Goal: Task Accomplishment & Management: Manage account settings

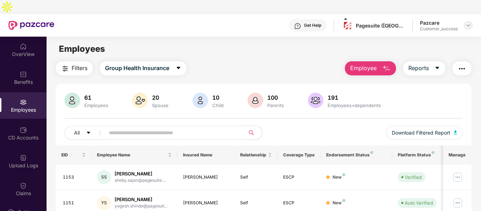
click at [470, 23] on img at bounding box center [468, 26] width 6 height 6
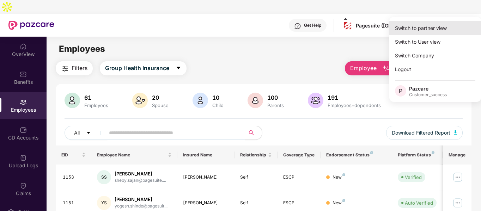
click at [434, 26] on div "Switch to partner view" at bounding box center [435, 28] width 92 height 14
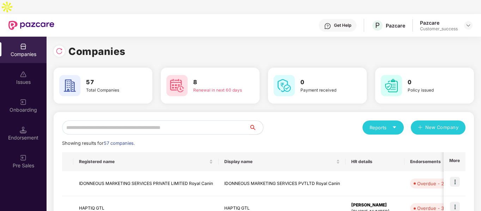
click at [192, 120] on input "text" at bounding box center [155, 127] width 187 height 14
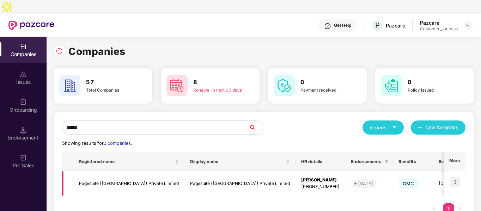
type input "******"
click at [109, 171] on td "Pagesuite ([GEOGRAPHIC_DATA]) Private Limited" at bounding box center [128, 183] width 111 height 25
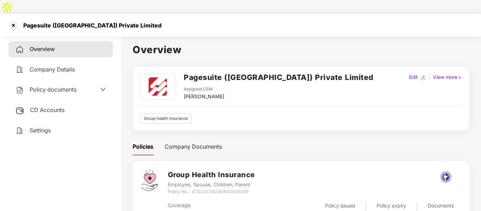
click at [55, 86] on span "Policy documents" at bounding box center [53, 89] width 47 height 7
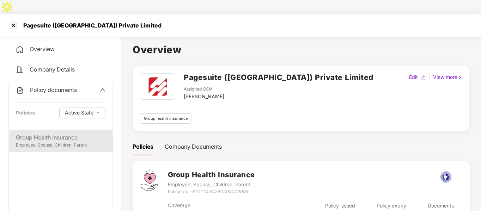
click at [50, 130] on div "Group Health Insurance Employee, Spouse, Children, Parent" at bounding box center [61, 141] width 104 height 23
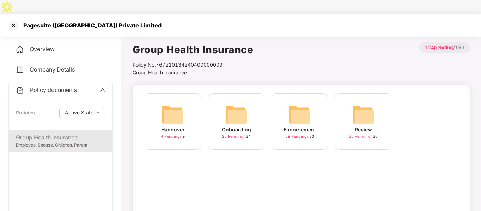
click at [235, 104] on img at bounding box center [236, 114] width 23 height 23
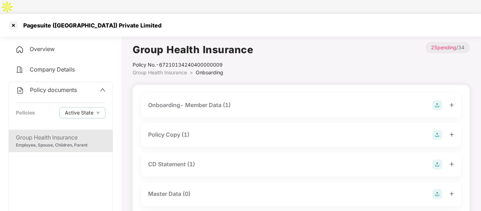
click at [181, 123] on div "Policy Copy (1)" at bounding box center [301, 135] width 320 height 24
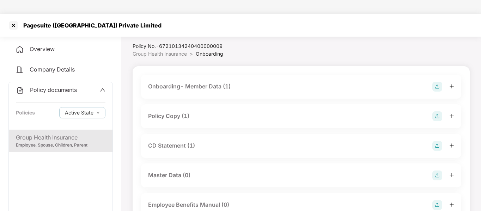
scroll to position [20, 0]
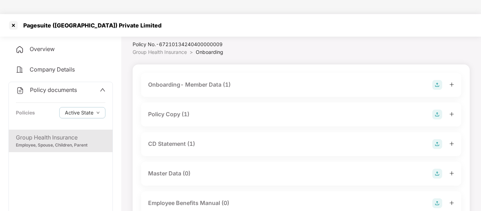
click at [181, 110] on div "Policy Copy (1)" at bounding box center [168, 114] width 41 height 9
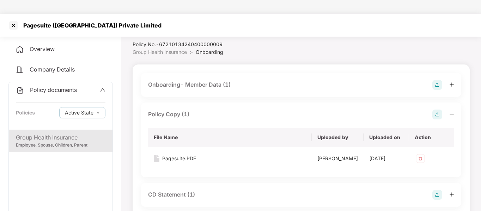
scroll to position [56, 0]
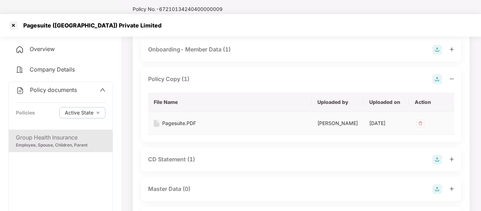
click at [173, 119] on div "Pagesuite.PDF" at bounding box center [179, 123] width 34 height 8
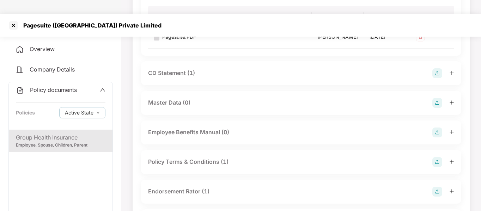
scroll to position [143, 0]
click at [221, 157] on div "Policy Terms & Conditions (1)" at bounding box center [188, 161] width 80 height 9
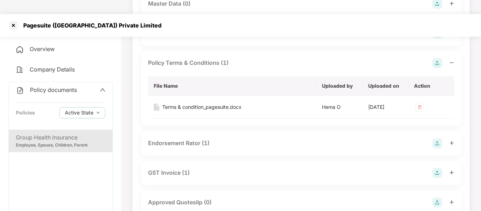
scroll to position [243, 0]
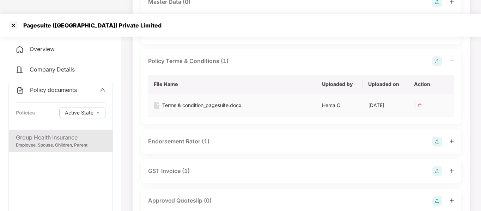
click at [184, 101] on div "Terms & condition_pagesuite.docx" at bounding box center [201, 105] width 79 height 8
click at [16, 20] on div at bounding box center [13, 25] width 11 height 11
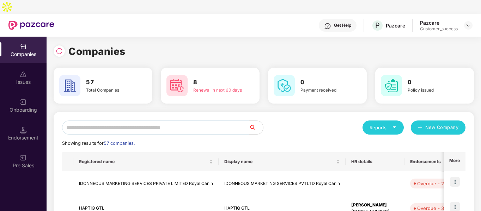
click at [190, 120] on input "text" at bounding box center [155, 127] width 187 height 14
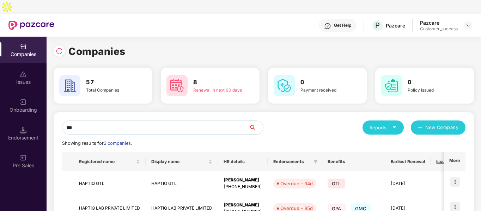
scroll to position [35, 0]
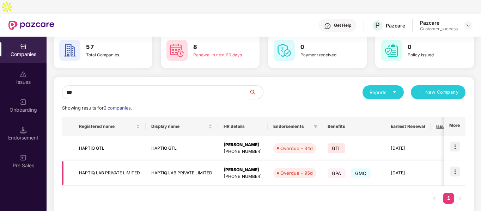
type input "***"
click at [453, 167] on img at bounding box center [455, 172] width 10 height 10
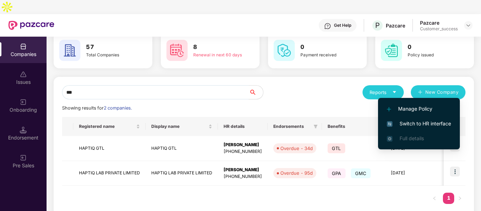
click at [418, 123] on span "Switch to HR interface" at bounding box center [418, 124] width 64 height 8
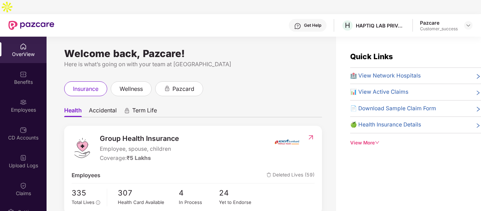
click at [25, 99] on img at bounding box center [23, 102] width 7 height 7
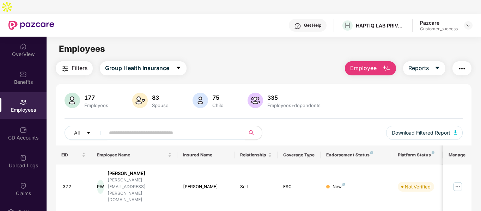
click at [164, 128] on input "text" at bounding box center [172, 133] width 126 height 11
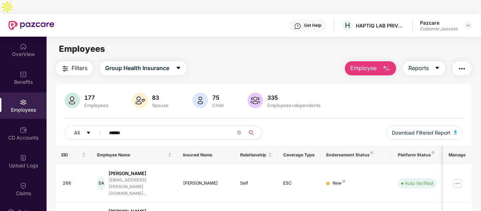
scroll to position [42, 0]
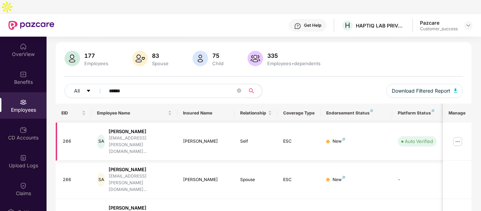
type input "******"
click at [457, 136] on img at bounding box center [457, 141] width 11 height 11
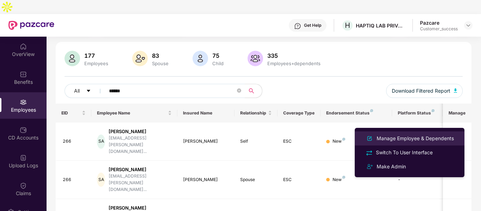
click at [403, 138] on div "Manage Employee & Dependents" at bounding box center [415, 139] width 80 height 8
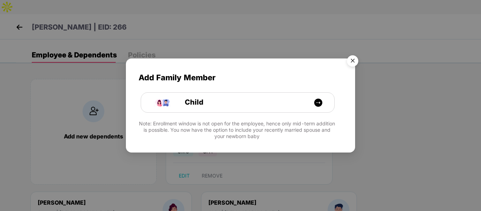
click at [356, 59] on img "Close" at bounding box center [352, 62] width 20 height 20
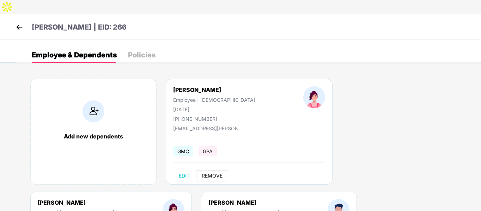
click at [211, 173] on span "REMOVE" at bounding box center [212, 176] width 21 height 6
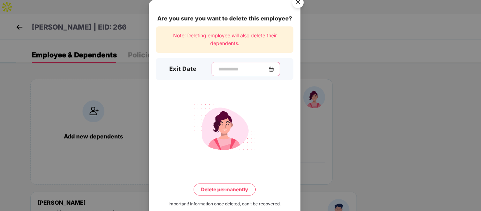
click at [231, 71] on input at bounding box center [242, 69] width 51 height 7
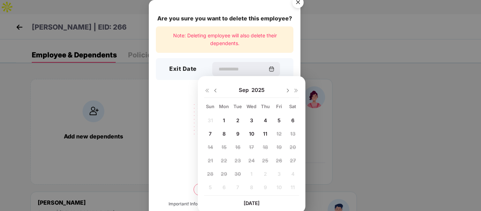
click at [215, 90] on img at bounding box center [215, 91] width 6 height 6
click at [289, 89] on img at bounding box center [288, 91] width 6 height 6
click at [251, 148] on span "13" at bounding box center [251, 147] width 5 height 6
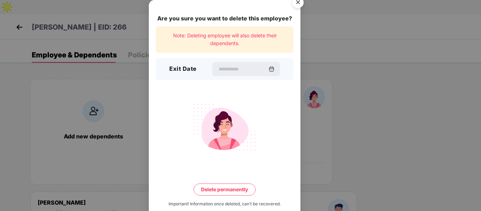
type input "**********"
click at [242, 187] on button "Delete permanently" at bounding box center [224, 190] width 62 height 12
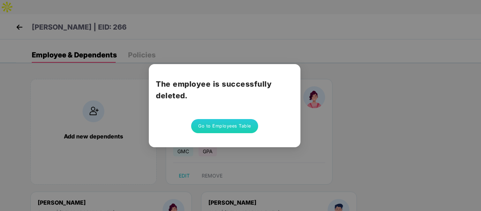
click at [230, 125] on button "Go to Employees Table" at bounding box center [224, 126] width 67 height 14
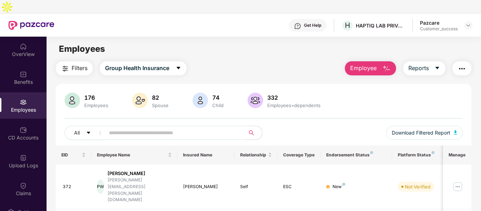
click at [385, 61] on button "Employee" at bounding box center [370, 68] width 51 height 14
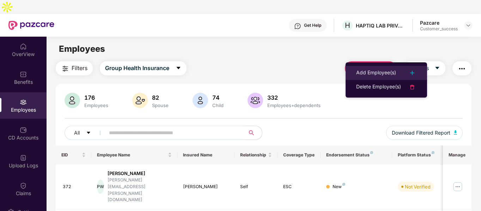
click at [376, 71] on div "Add Employee(s)" at bounding box center [376, 73] width 40 height 8
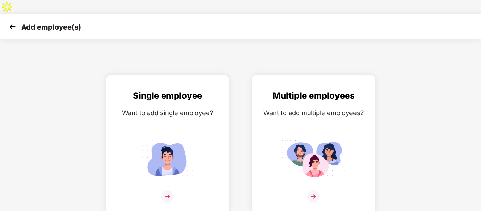
click at [296, 120] on div "Multiple employees Want to add multiple employees?" at bounding box center [313, 150] width 109 height 123
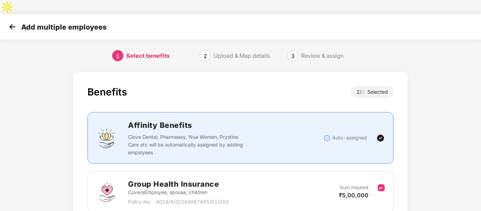
scroll to position [99, 0]
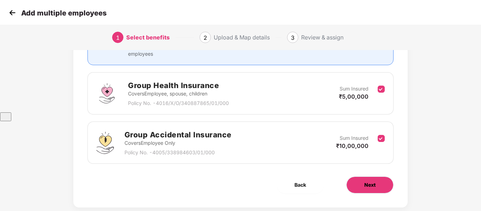
click at [366, 179] on button "Next" at bounding box center [369, 185] width 47 height 17
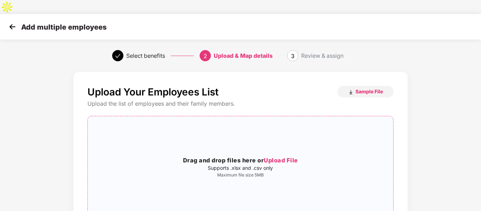
click at [256, 122] on div "Drag and drop files here or Upload File Supports .xlsx and .csv only Maximum fi…" at bounding box center [240, 167] width 305 height 90
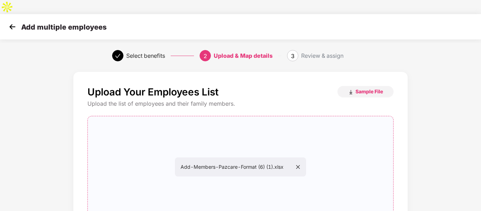
scroll to position [72, 0]
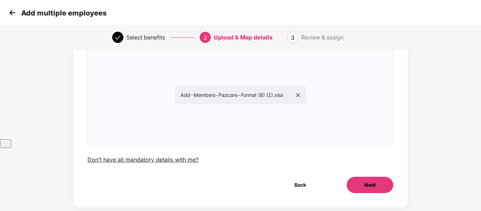
click at [358, 177] on button "Next" at bounding box center [369, 185] width 47 height 17
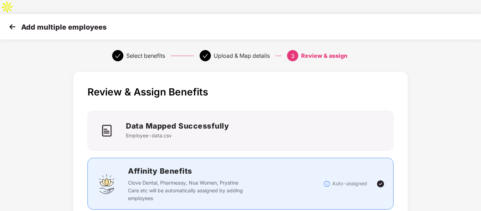
scroll to position [239, 0]
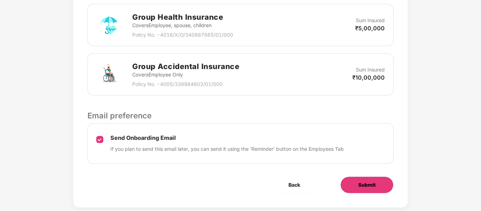
click at [358, 181] on span "Submit" at bounding box center [366, 185] width 17 height 8
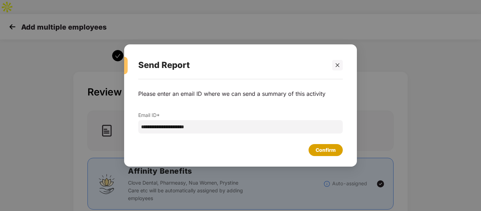
click at [319, 147] on div "Confirm" at bounding box center [325, 150] width 20 height 8
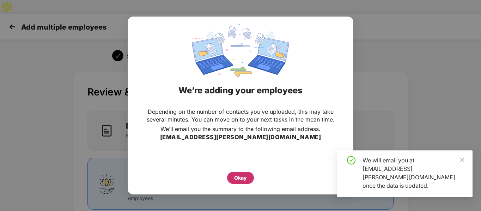
click at [235, 174] on div "Okay" at bounding box center [240, 178] width 13 height 8
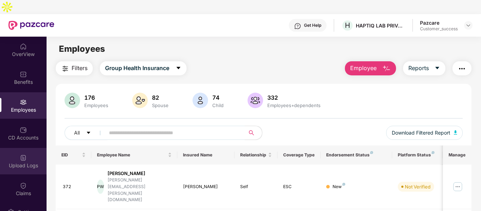
click at [15, 148] on div "Upload Logs" at bounding box center [23, 161] width 47 height 26
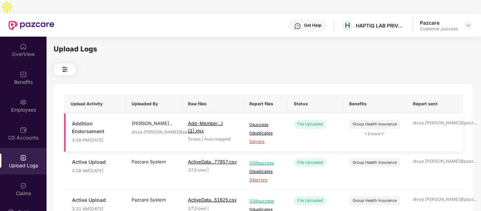
click at [262, 138] on span "5 errors" at bounding box center [265, 141] width 32 height 7
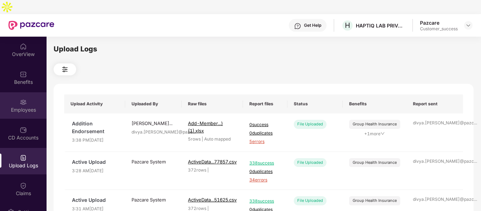
click at [20, 99] on img at bounding box center [23, 102] width 7 height 7
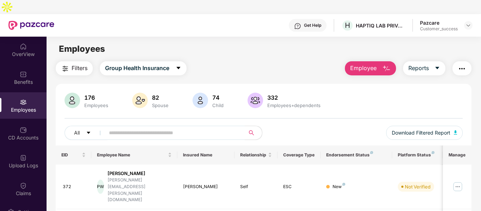
click at [386, 64] on img "button" at bounding box center [386, 68] width 8 height 8
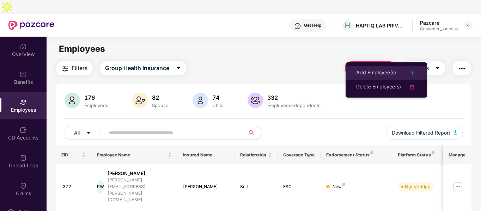
click at [380, 68] on li "Add Employee(s)" at bounding box center [385, 73] width 81 height 14
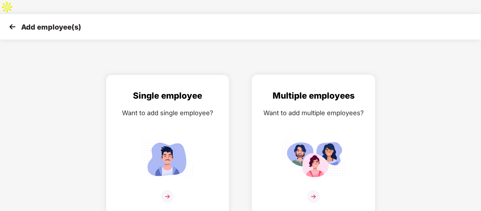
click at [317, 106] on div "Multiple employees Want to add multiple employees?" at bounding box center [313, 150] width 109 height 123
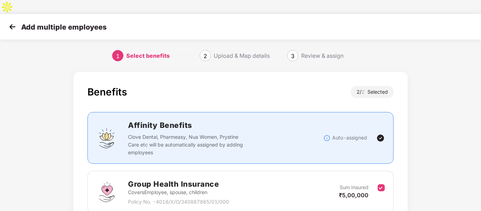
scroll to position [99, 0]
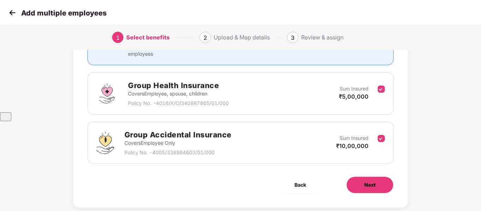
click at [366, 177] on button "Next" at bounding box center [369, 185] width 47 height 17
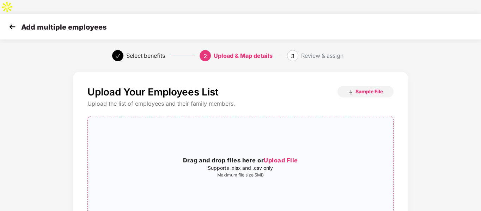
click at [263, 122] on div "Drag and drop files here or Upload File Supports .xlsx and .csv only Maximum fi…" at bounding box center [240, 167] width 305 height 90
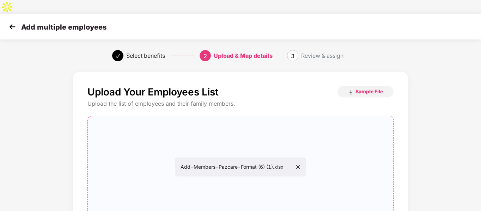
scroll to position [72, 0]
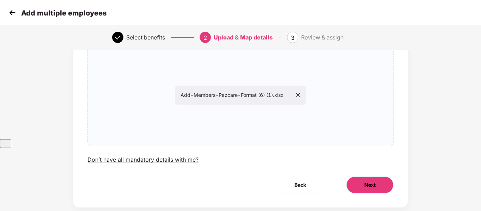
click at [385, 177] on button "Next" at bounding box center [369, 185] width 47 height 17
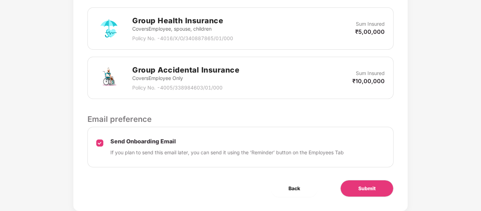
scroll to position [239, 0]
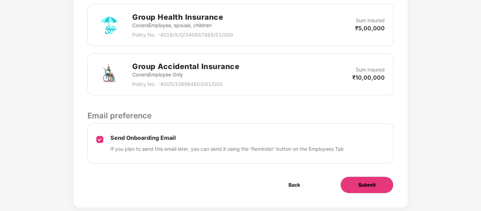
click at [366, 177] on button "Submit" at bounding box center [366, 185] width 53 height 17
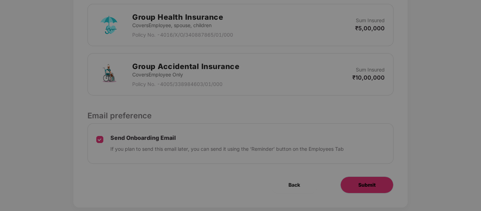
scroll to position [0, 0]
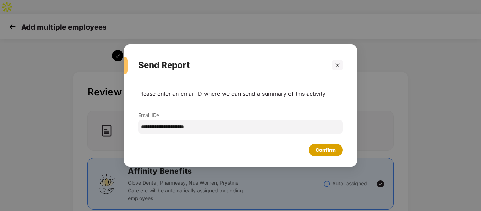
click at [321, 147] on div "Confirm" at bounding box center [325, 150] width 20 height 8
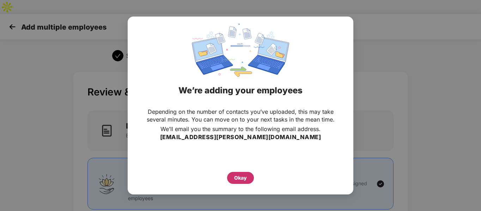
click at [243, 174] on div "Okay" at bounding box center [240, 178] width 13 height 8
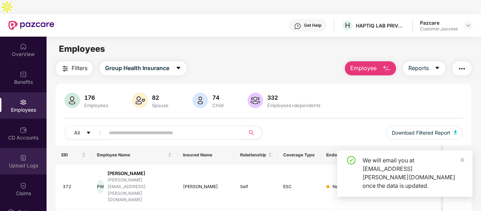
click at [11, 148] on div "Upload Logs" at bounding box center [23, 161] width 47 height 26
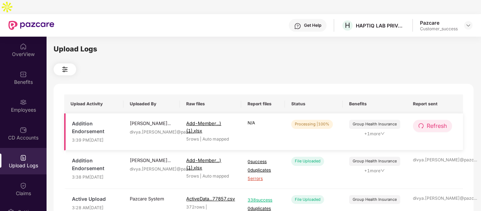
click at [442, 122] on span "Refresh" at bounding box center [436, 126] width 20 height 9
click at [440, 122] on span "Refresh" at bounding box center [436, 126] width 20 height 9
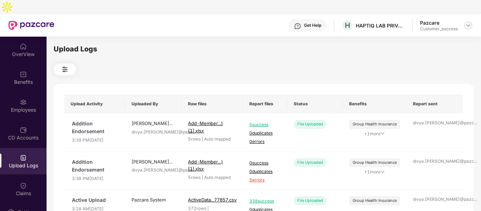
click at [470, 23] on img at bounding box center [468, 26] width 6 height 6
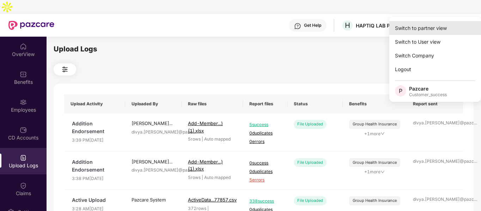
click at [431, 24] on div "Switch to partner view" at bounding box center [435, 28] width 92 height 14
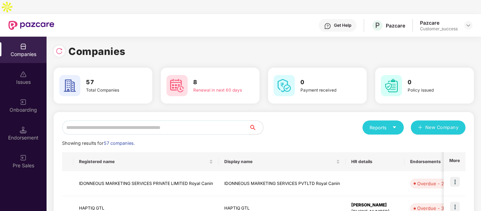
click at [126, 120] on input "text" at bounding box center [155, 127] width 187 height 14
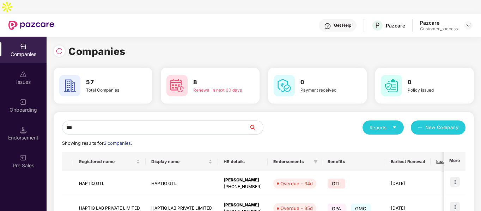
scroll to position [35, 0]
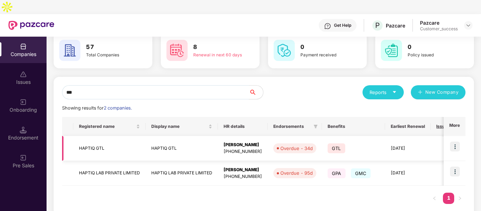
type input "***"
click at [454, 142] on img at bounding box center [455, 147] width 10 height 10
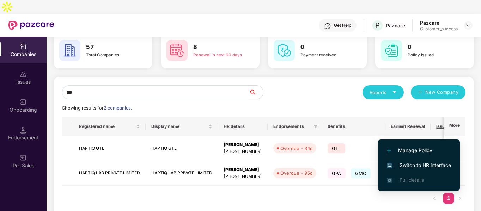
click at [397, 161] on li "Switch to HR interface" at bounding box center [419, 165] width 82 height 15
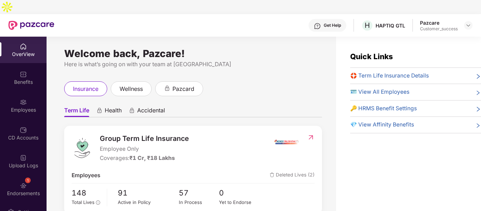
click at [18, 106] on div "Employees" at bounding box center [23, 109] width 47 height 7
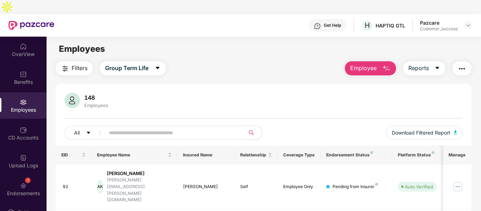
click at [391, 61] on button "Employee" at bounding box center [370, 68] width 51 height 14
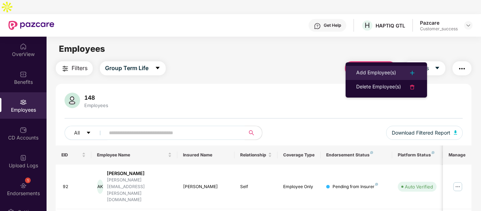
click at [367, 70] on div "Add Employee(s)" at bounding box center [376, 73] width 40 height 8
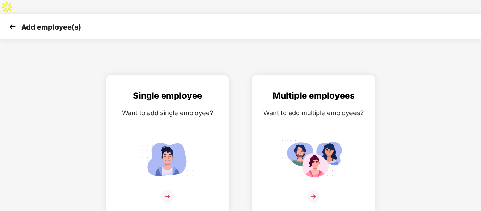
click at [316, 108] on div "Want to add multiple employees?" at bounding box center [313, 113] width 109 height 10
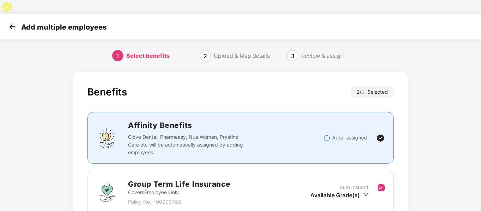
scroll to position [73, 0]
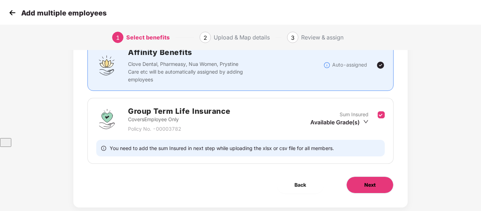
click at [359, 177] on button "Next" at bounding box center [369, 185] width 47 height 17
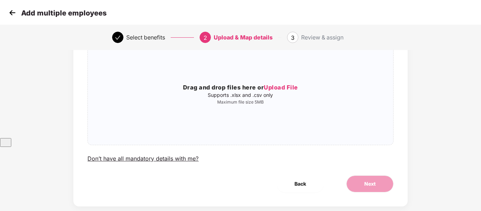
scroll to position [0, 0]
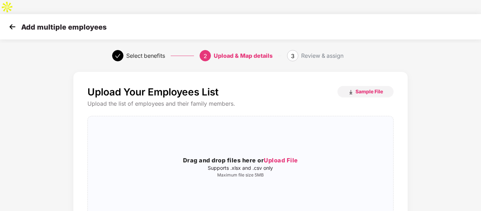
click at [9, 21] on img at bounding box center [12, 26] width 11 height 11
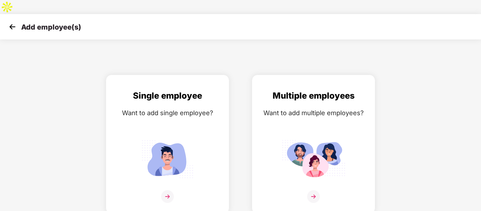
click at [10, 21] on img at bounding box center [12, 26] width 11 height 11
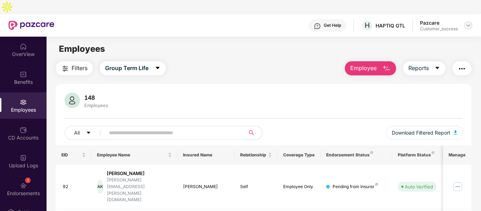
click at [468, 23] on img at bounding box center [468, 26] width 6 height 6
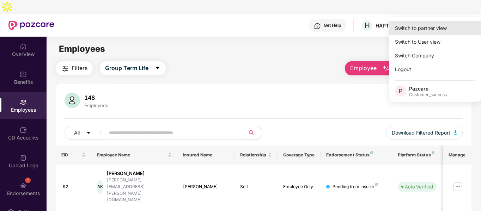
click at [429, 31] on div "Switch to partner view" at bounding box center [435, 28] width 92 height 14
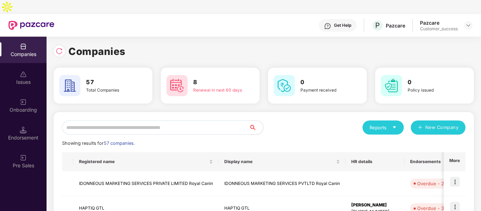
click at [142, 120] on input "text" at bounding box center [155, 127] width 187 height 14
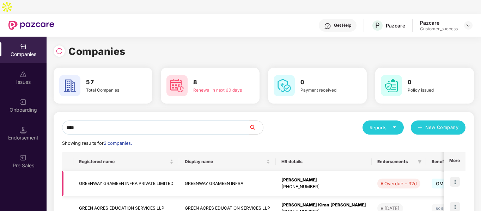
scroll to position [35, 0]
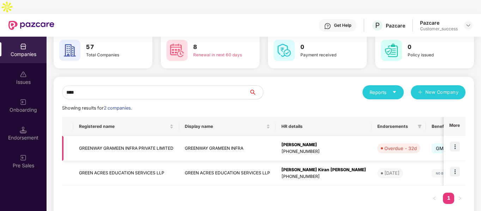
type input "****"
click at [455, 142] on img at bounding box center [455, 147] width 10 height 10
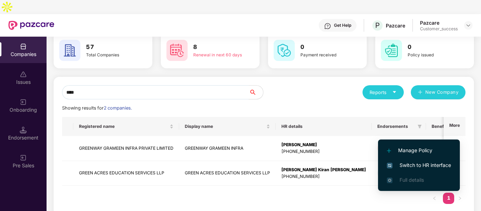
click at [386, 165] on li "Switch to HR interface" at bounding box center [419, 165] width 82 height 15
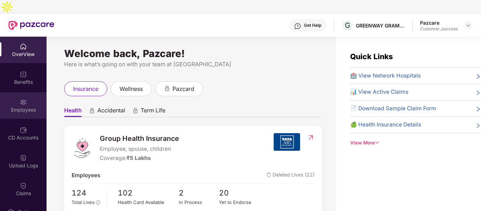
click at [15, 92] on div "Employees" at bounding box center [23, 105] width 47 height 26
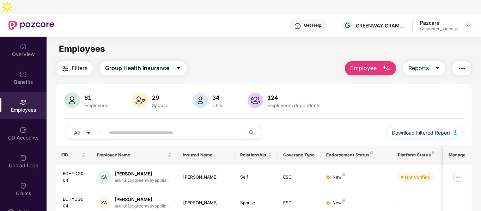
click at [167, 128] on input "text" at bounding box center [172, 133] width 126 height 11
paste input "**********"
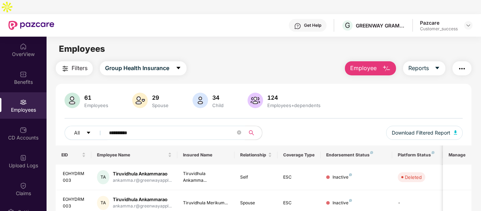
scroll to position [68, 0]
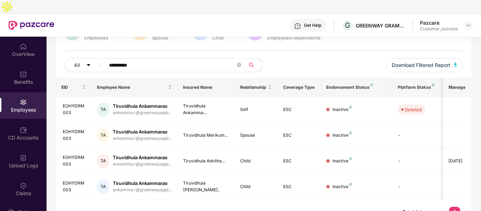
type input "**********"
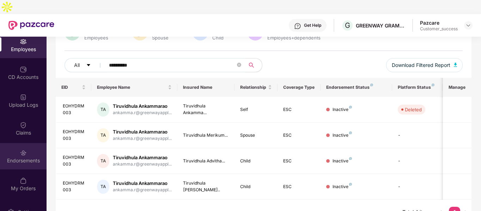
click at [23, 157] on div "Endorsements" at bounding box center [23, 160] width 47 height 7
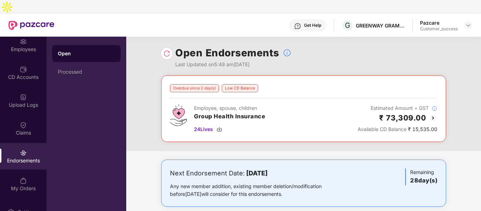
click at [434, 114] on img at bounding box center [432, 118] width 8 height 8
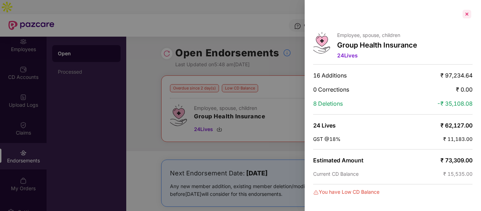
click at [465, 14] on div at bounding box center [466, 13] width 11 height 11
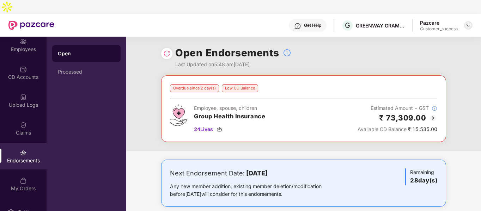
click at [468, 23] on img at bounding box center [468, 26] width 6 height 6
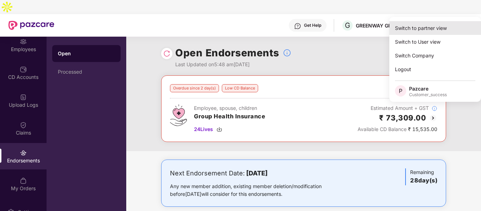
click at [420, 28] on div "Switch to partner view" at bounding box center [435, 28] width 92 height 14
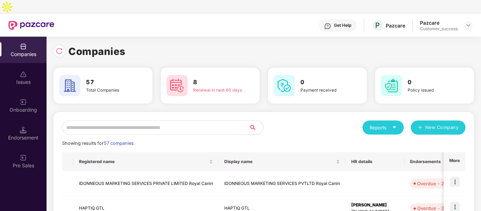
click at [155, 120] on input "text" at bounding box center [155, 127] width 187 height 14
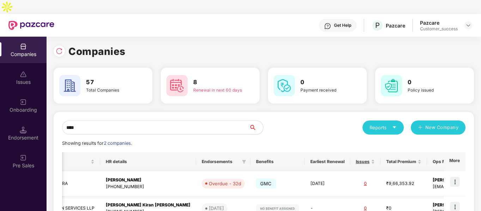
scroll to position [0, 188]
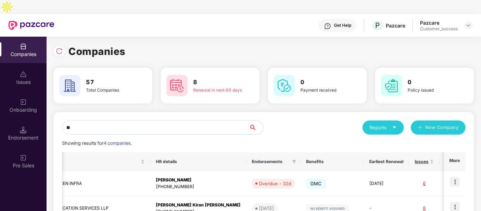
type input "*"
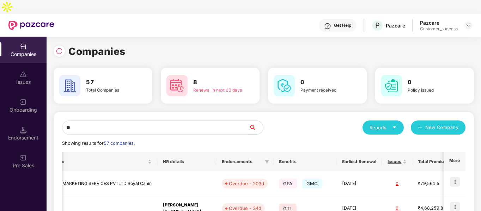
scroll to position [0, 150]
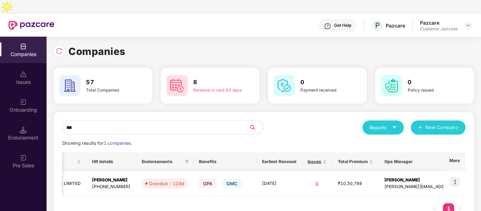
type input "***"
click at [451, 177] on img at bounding box center [455, 182] width 10 height 10
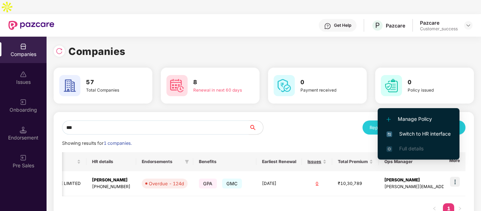
click at [404, 133] on span "Switch to HR interface" at bounding box center [418, 134] width 64 height 8
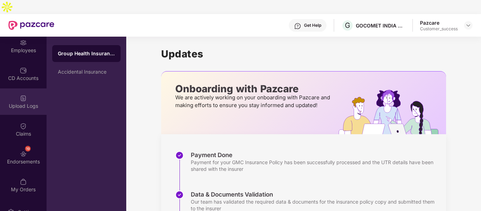
scroll to position [88, 0]
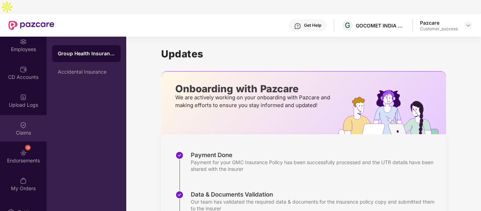
click at [26, 129] on div "Claims" at bounding box center [23, 132] width 47 height 7
